Goal: Task Accomplishment & Management: Manage account settings

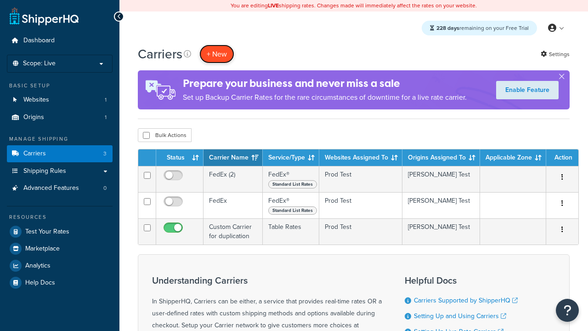
click at [217, 54] on button "+ New" at bounding box center [216, 54] width 35 height 19
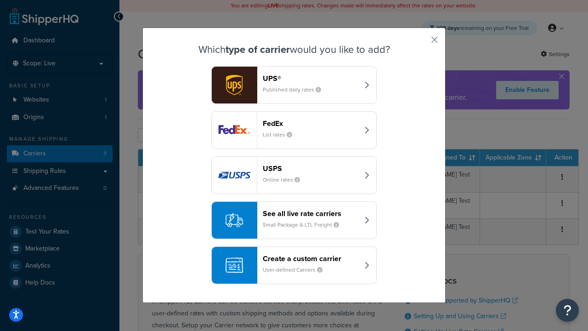
click at [294, 130] on div "FedEx List rates" at bounding box center [311, 130] width 96 height 22
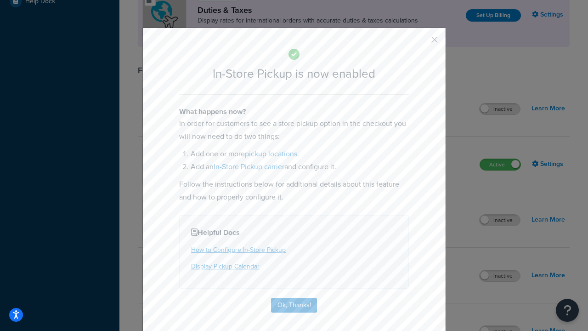
click at [421, 43] on button "button" at bounding box center [421, 43] width 2 height 2
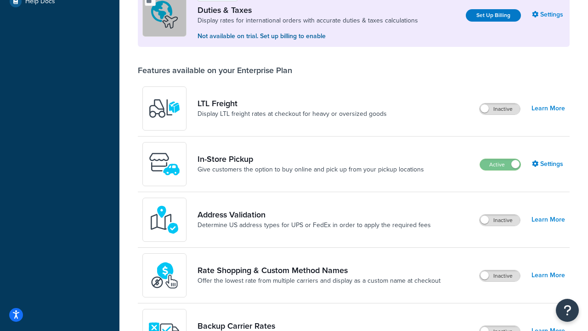
scroll to position [281, 0]
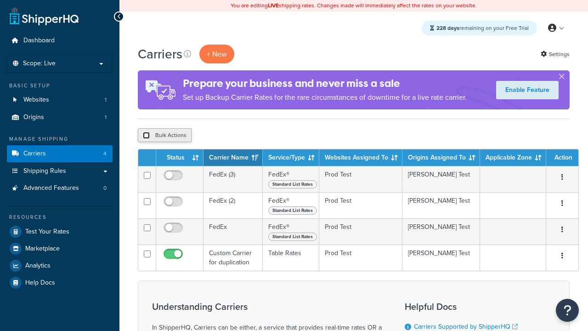
click at [146, 136] on input "checkbox" at bounding box center [146, 135] width 7 height 7
checkbox input "true"
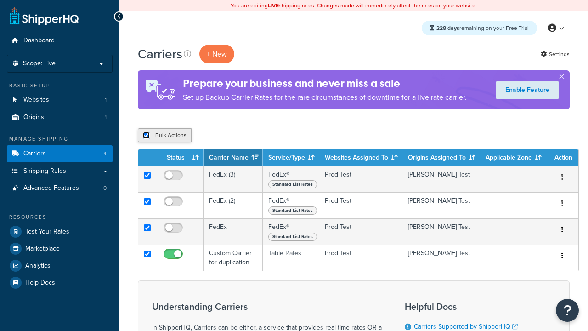
checkbox input "true"
click at [0, 0] on button "Delete" at bounding box center [0, 0] width 0 height 0
